Goal: Transaction & Acquisition: Download file/media

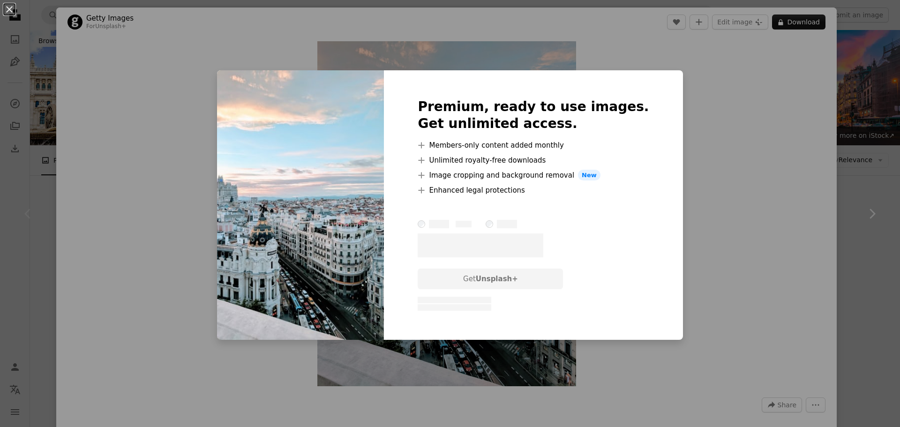
scroll to position [277, 0]
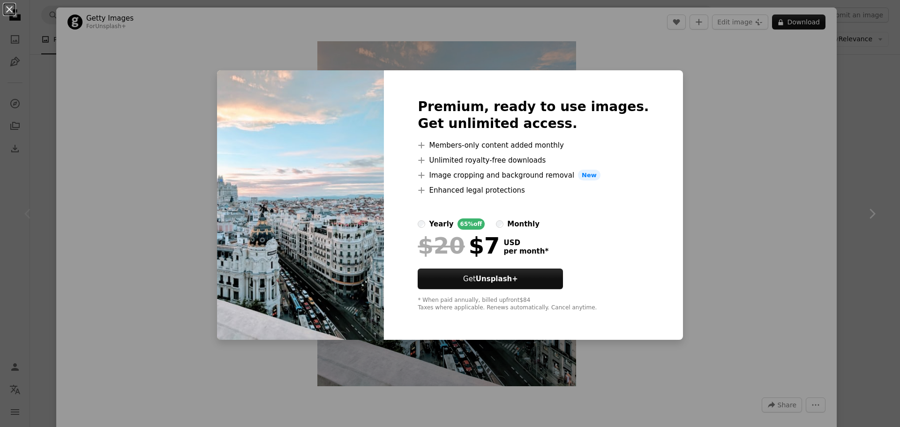
click at [129, 136] on div "An X shape Premium, ready to use images. Get unlimited access. A plus sign Memb…" at bounding box center [450, 213] width 900 height 427
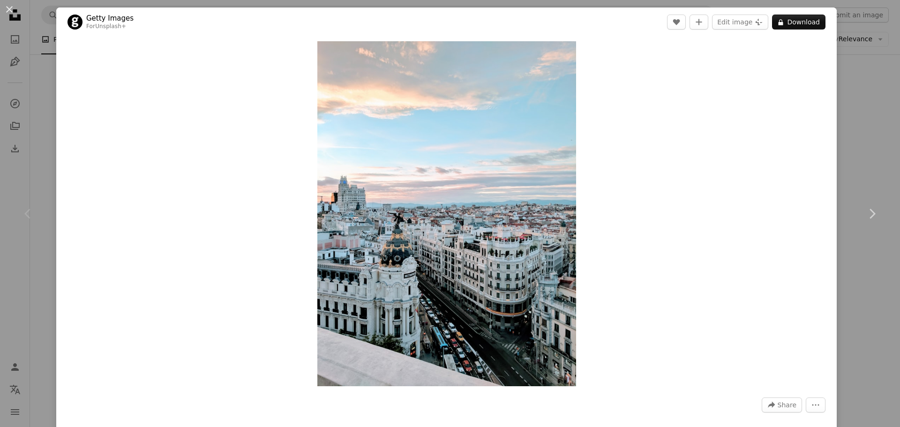
click at [42, 86] on div "An X shape Chevron left Chevron right Getty Images For Unsplash+ A heart A plus…" at bounding box center [450, 213] width 900 height 427
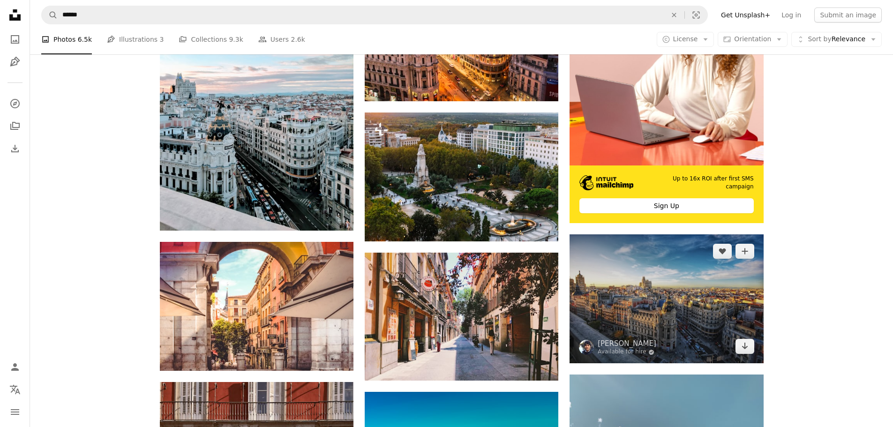
click at [686, 299] on img at bounding box center [667, 298] width 194 height 129
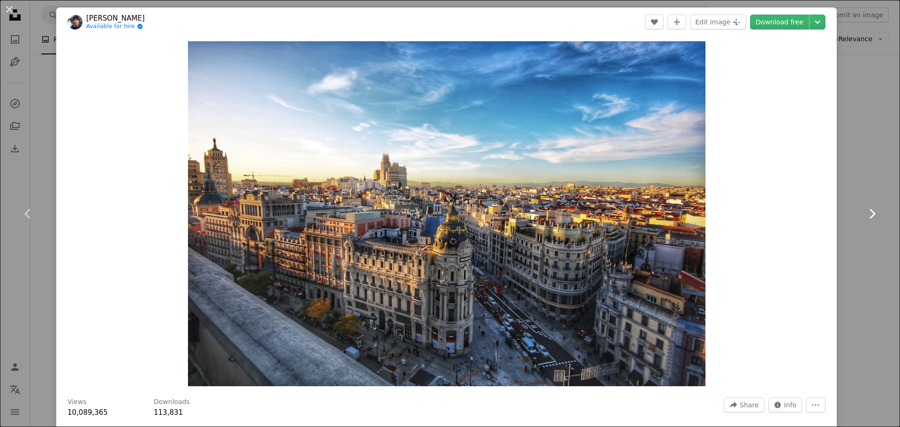
click at [852, 182] on link "Chevron right" at bounding box center [872, 214] width 56 height 90
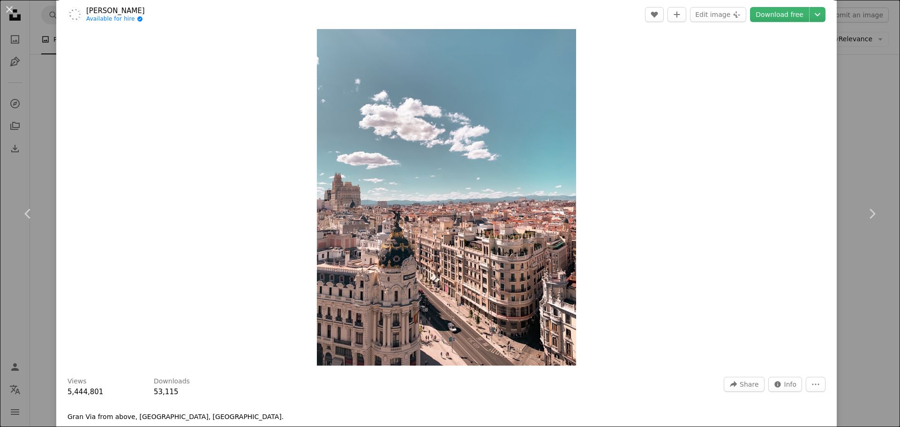
scroll to position [20, 0]
click at [787, 12] on link "Download free" at bounding box center [779, 14] width 59 height 15
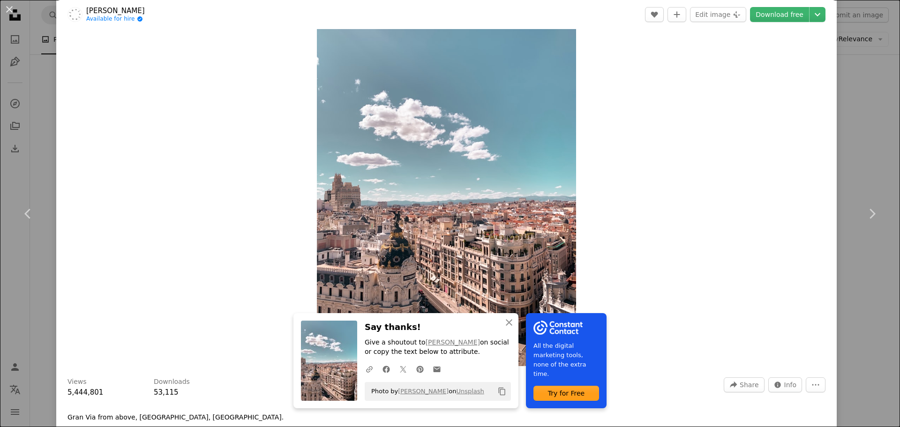
click at [203, 247] on div "Zoom in" at bounding box center [446, 193] width 781 height 354
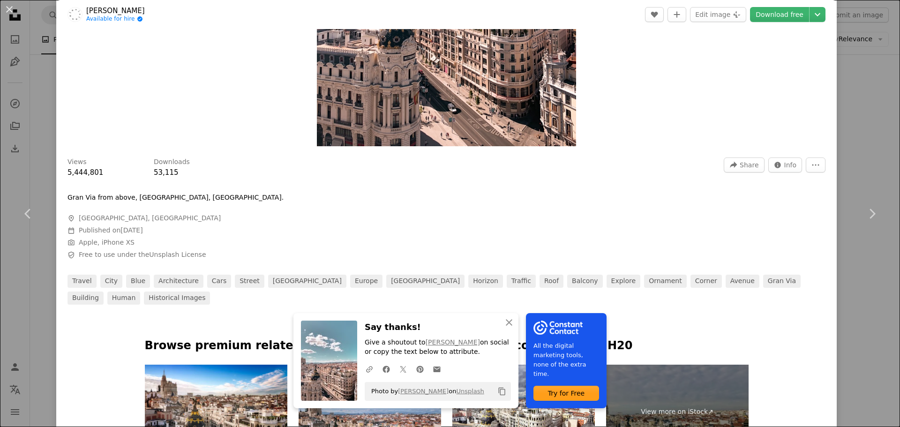
scroll to position [243, 0]
